Goal: Book appointment/travel/reservation

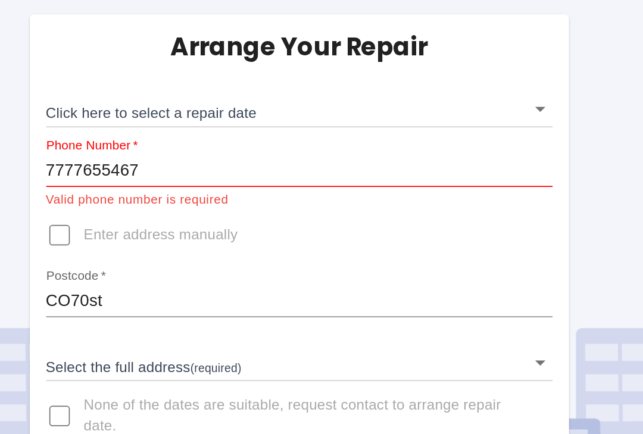
click at [175, 167] on input "7777655467" at bounding box center [321, 176] width 293 height 19
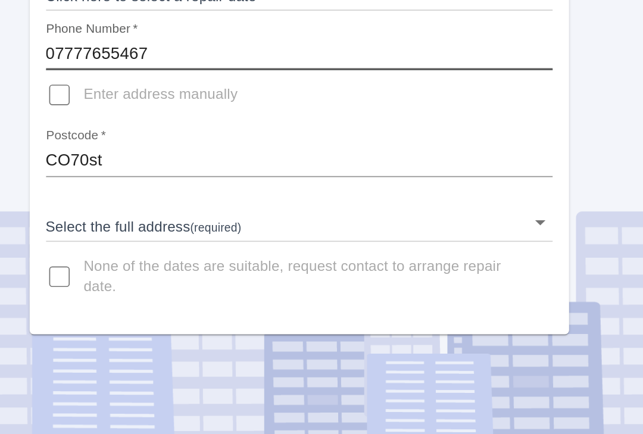
type input "07777655467"
click at [168, 186] on input "Enter address manually" at bounding box center [182, 200] width 29 height 29
checkbox input "true"
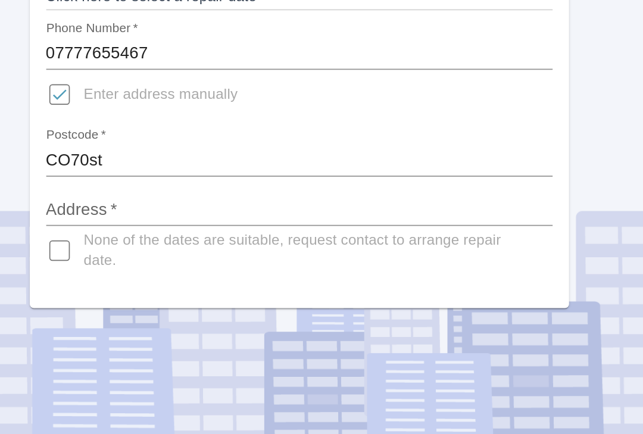
click at [175, 257] on input "Address   *" at bounding box center [321, 266] width 293 height 19
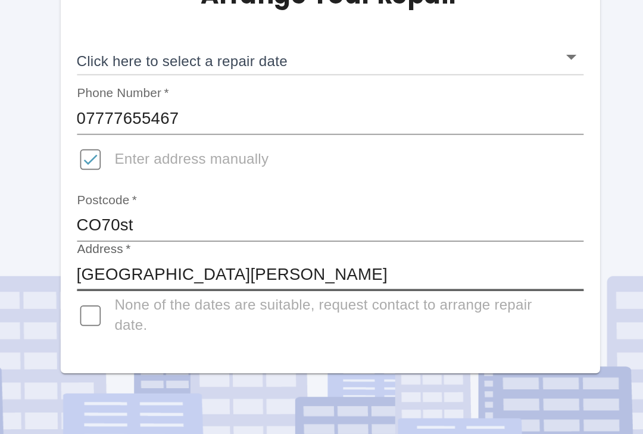
type input "Fairhaven Robinson Road Brightlingsea Essex"
click at [330, 33] on body "Arrange Your Repair Click here to select a repair date ​ Phone Number   * 07777…" at bounding box center [321, 217] width 643 height 434
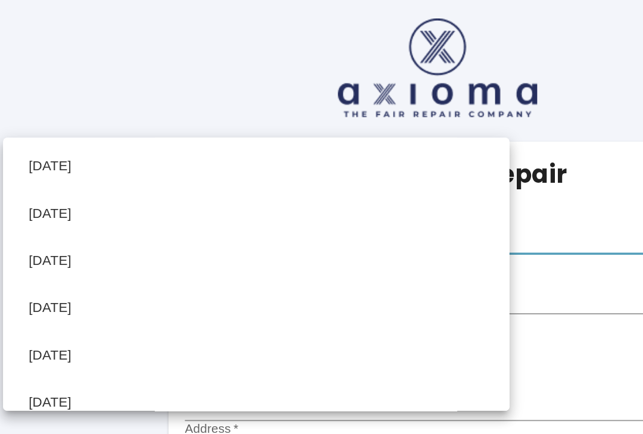
click at [73, 125] on li "Wed Sep 24 2025" at bounding box center [217, 127] width 288 height 27
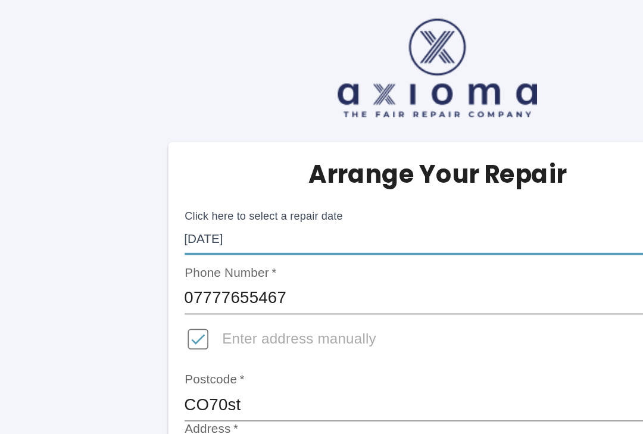
type input "2025-09-24T00:00:00.000Z"
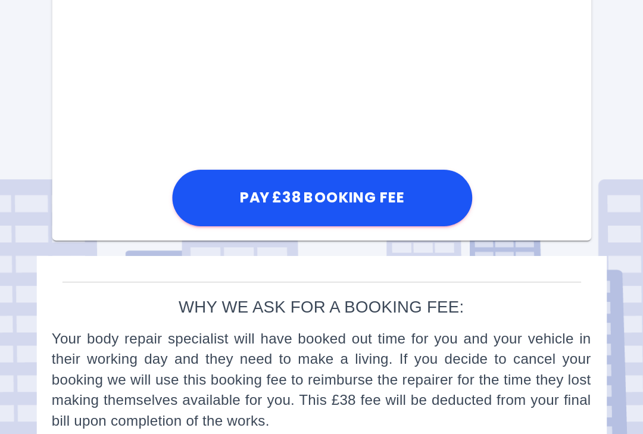
scroll to position [686, 0]
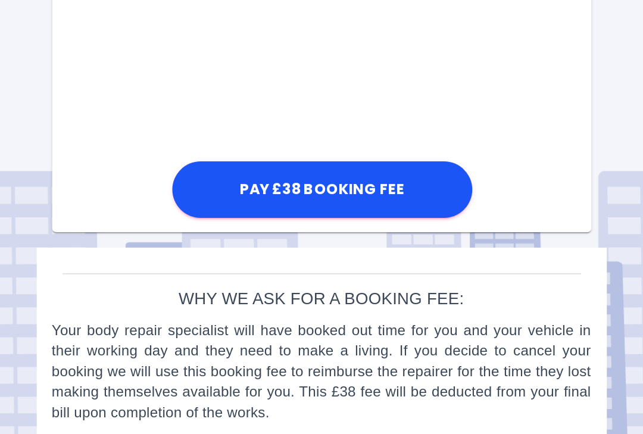
click at [235, 263] on button "Pay £38 Booking Fee" at bounding box center [322, 279] width 174 height 33
